Goal: Navigation & Orientation: Find specific page/section

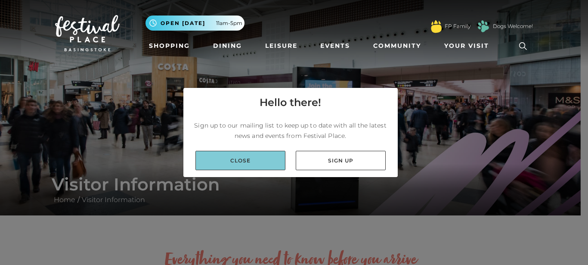
click at [265, 157] on link "Close" at bounding box center [240, 160] width 90 height 19
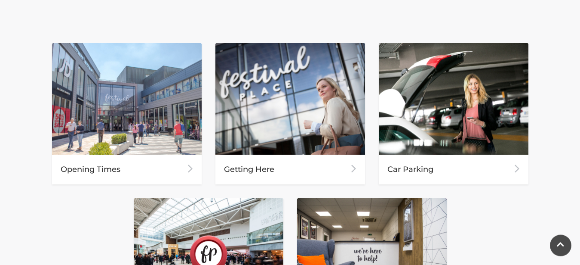
scroll to position [395, 0]
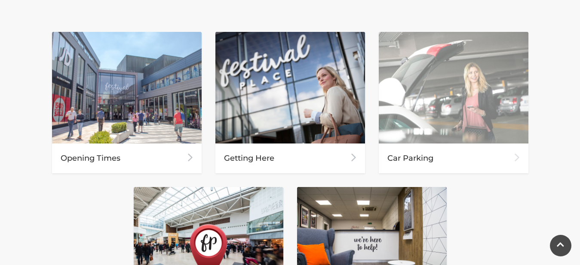
click at [423, 157] on div "Car Parking" at bounding box center [454, 158] width 150 height 30
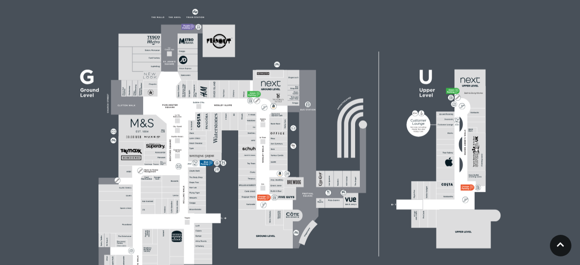
scroll to position [263, 0]
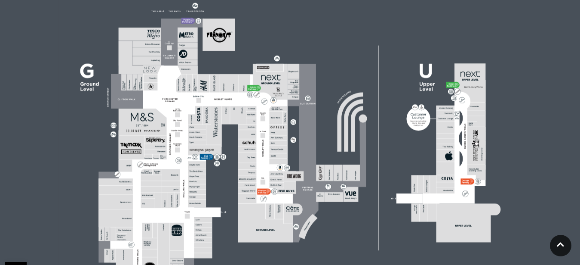
click at [186, 22] on icon at bounding box center [186, 21] width 1 height 1
drag, startPoint x: 186, startPoint y: 22, endPoint x: 188, endPoint y: 27, distance: 5.9
click at [188, 27] on icon at bounding box center [290, 145] width 581 height 327
click at [199, 20] on icon at bounding box center [199, 21] width 6 height 6
click at [183, 21] on rect at bounding box center [187, 21] width 11 height 6
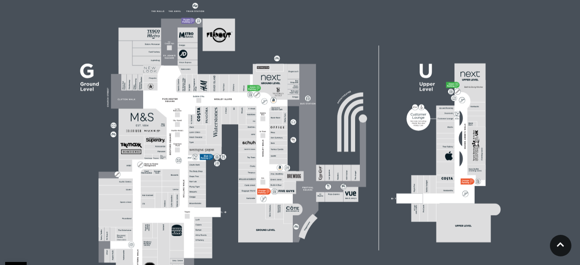
click at [183, 21] on rect at bounding box center [187, 21] width 11 height 6
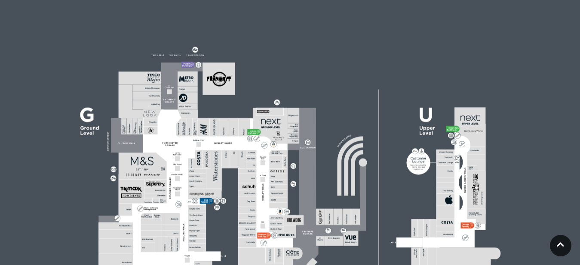
scroll to position [263, 0]
